Goal: Navigation & Orientation: Go to known website

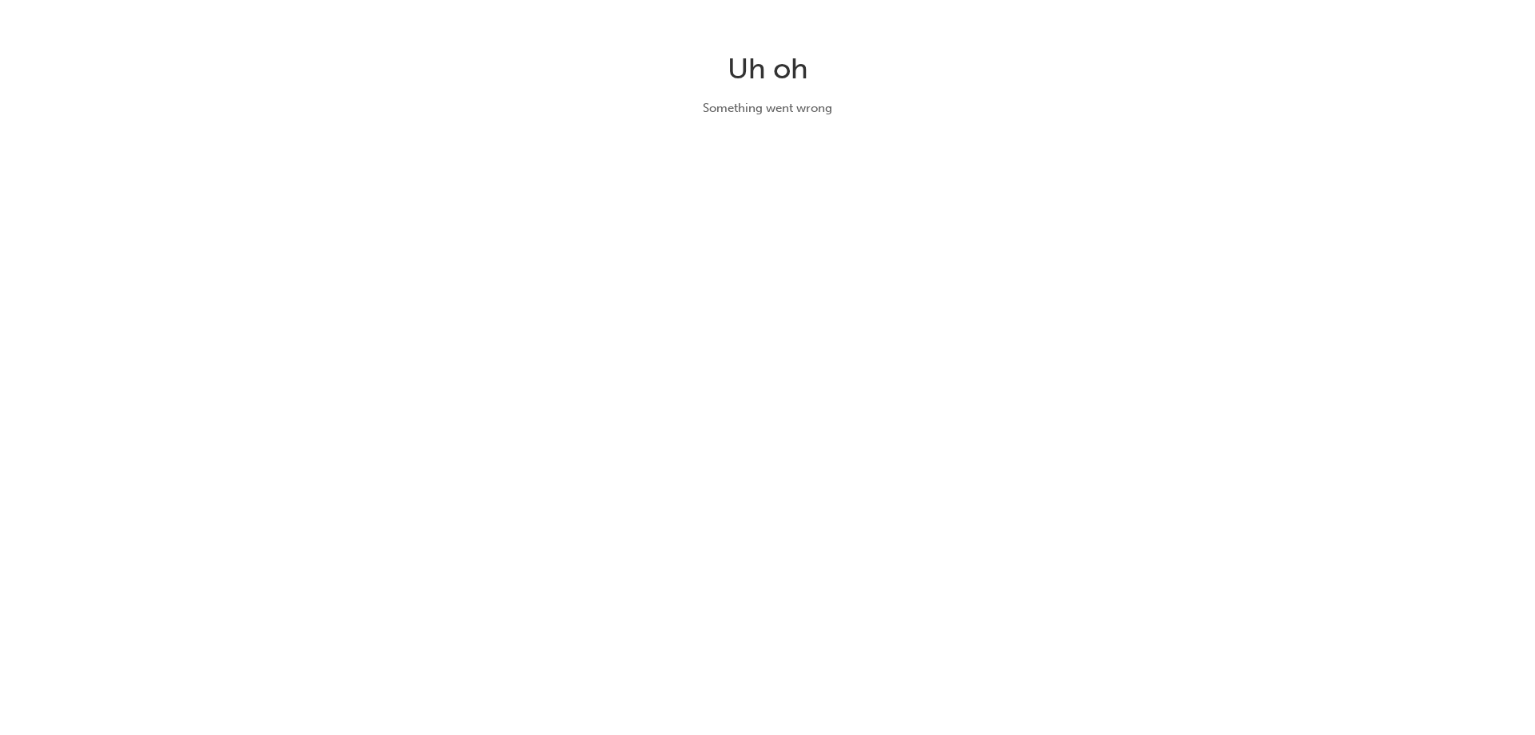
click at [810, 337] on div "Uh oh Something went wrong" at bounding box center [767, 367] width 1535 height 735
click at [958, 406] on div "Uh oh Something went wrong" at bounding box center [767, 367] width 1535 height 735
drag, startPoint x: 613, startPoint y: 344, endPoint x: 500, endPoint y: 400, distance: 126.5
click at [602, 346] on div "Uh oh Something went wrong" at bounding box center [767, 367] width 1535 height 735
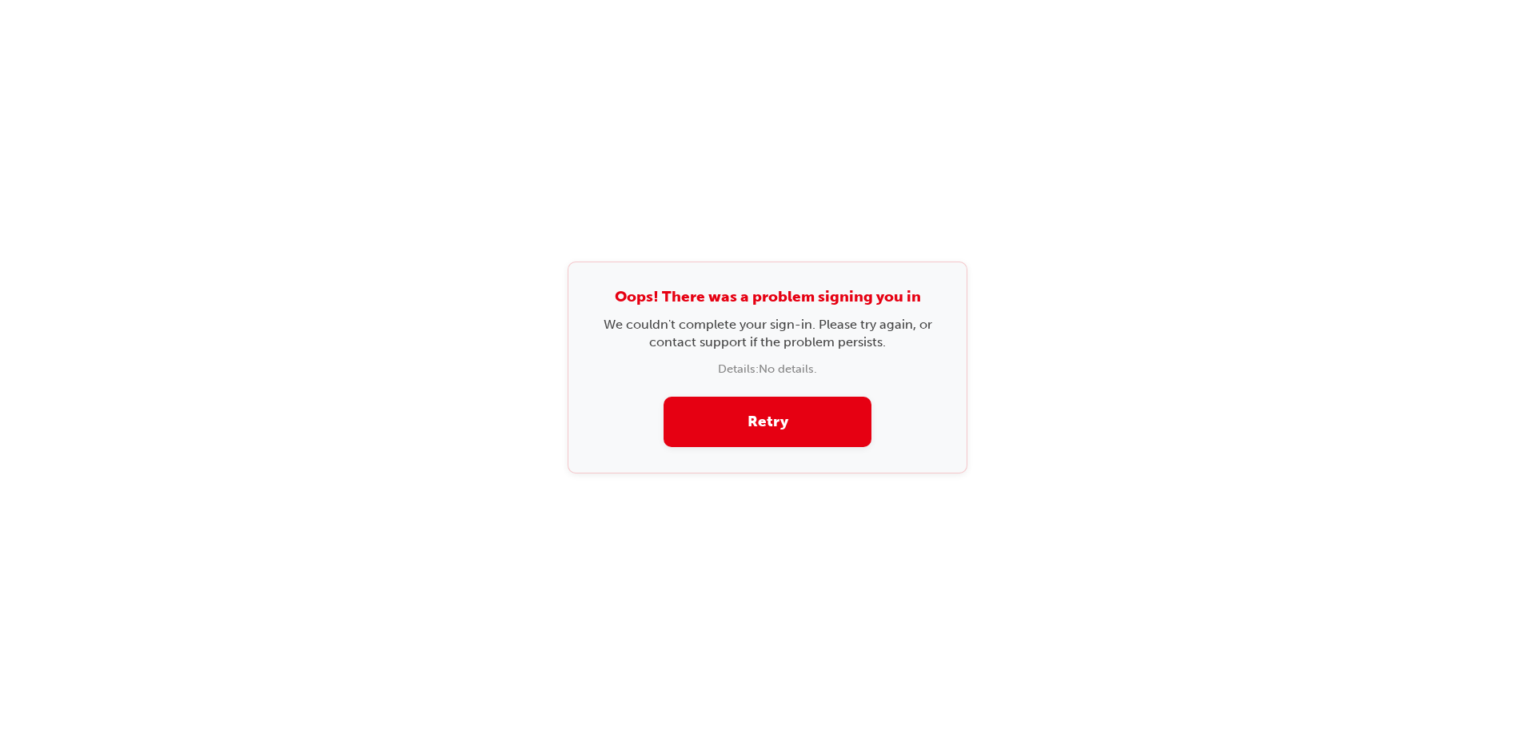
drag, startPoint x: 1310, startPoint y: 145, endPoint x: 940, endPoint y: 32, distance: 386.8
click at [1305, 145] on div "Oops! There was a problem signing you in We couldn't complete your sign-in. Ple…" at bounding box center [767, 367] width 1535 height 735
